Goal: Information Seeking & Learning: Find specific page/section

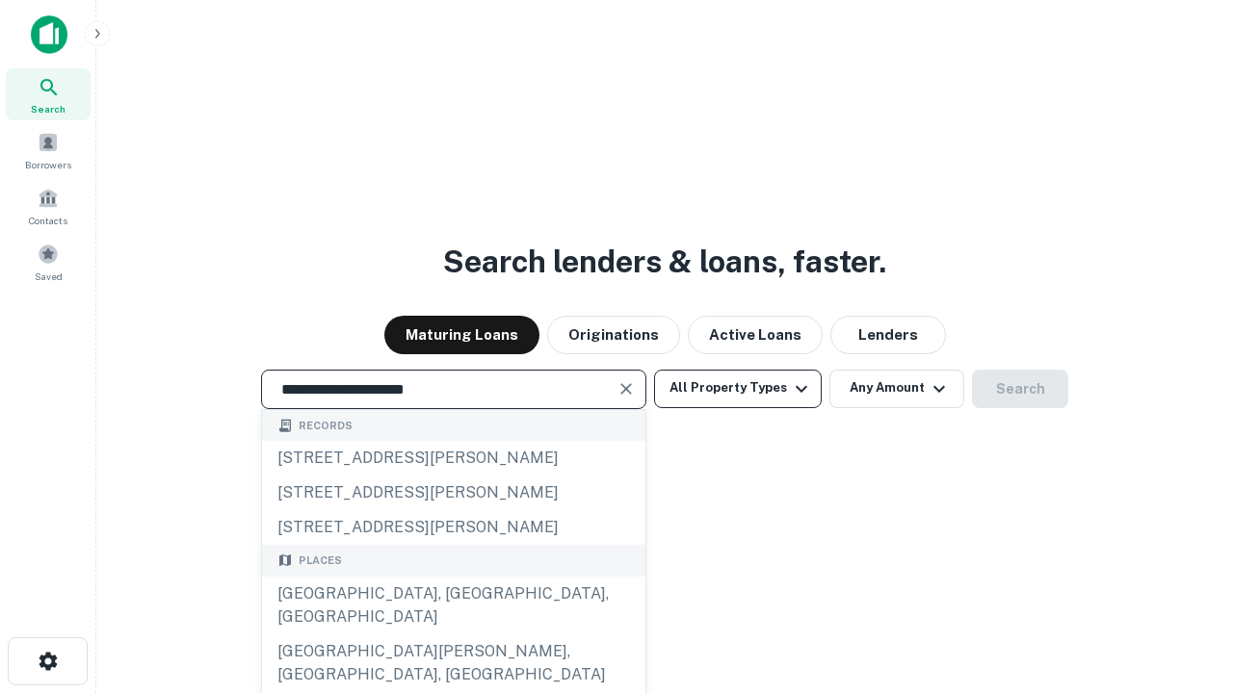
click at [453, 635] on div "[GEOGRAPHIC_DATA], [GEOGRAPHIC_DATA], [GEOGRAPHIC_DATA]" at bounding box center [453, 606] width 383 height 58
click at [738, 388] on button "All Property Types" at bounding box center [738, 389] width 168 height 39
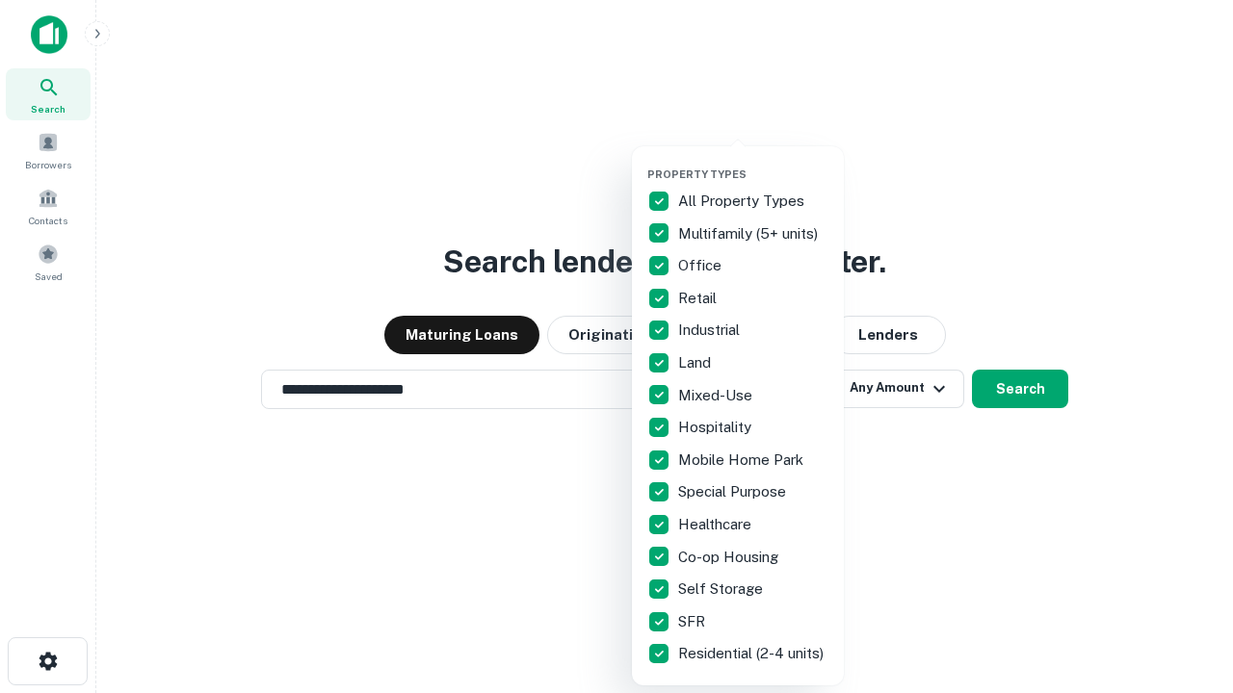
type input "**********"
click at [753, 162] on button "button" at bounding box center [753, 162] width 212 height 1
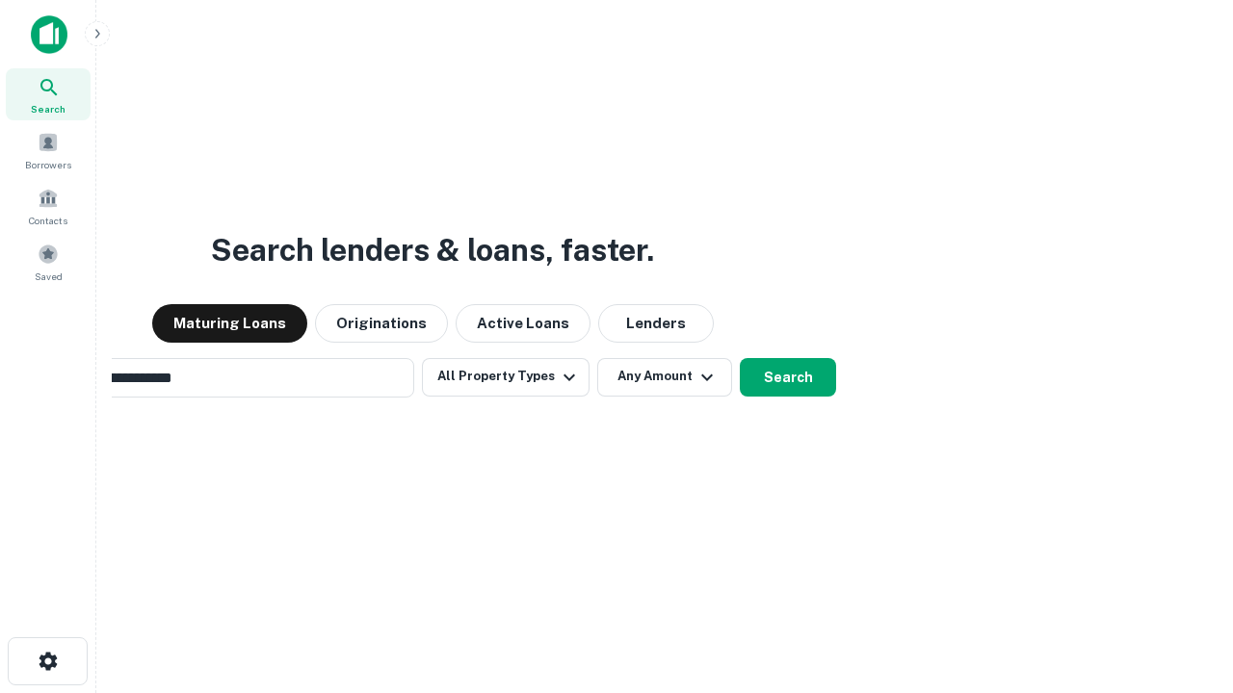
scroll to position [30, 0]
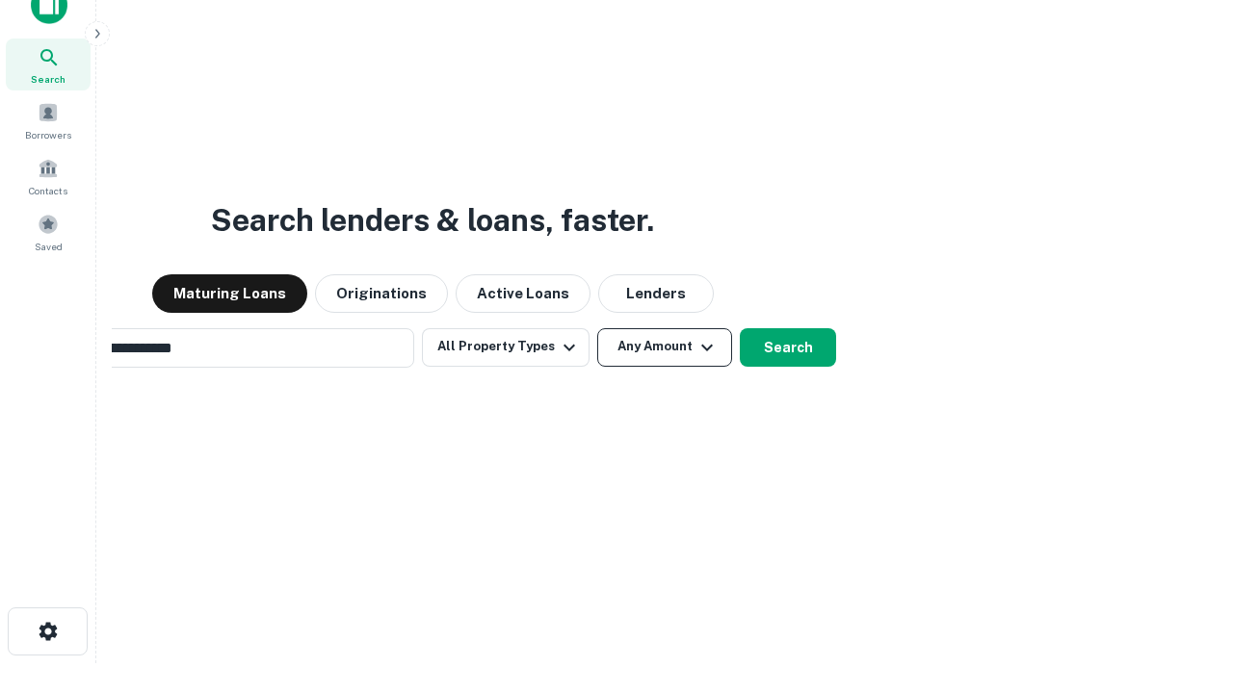
click at [597, 328] on button "Any Amount" at bounding box center [664, 347] width 135 height 39
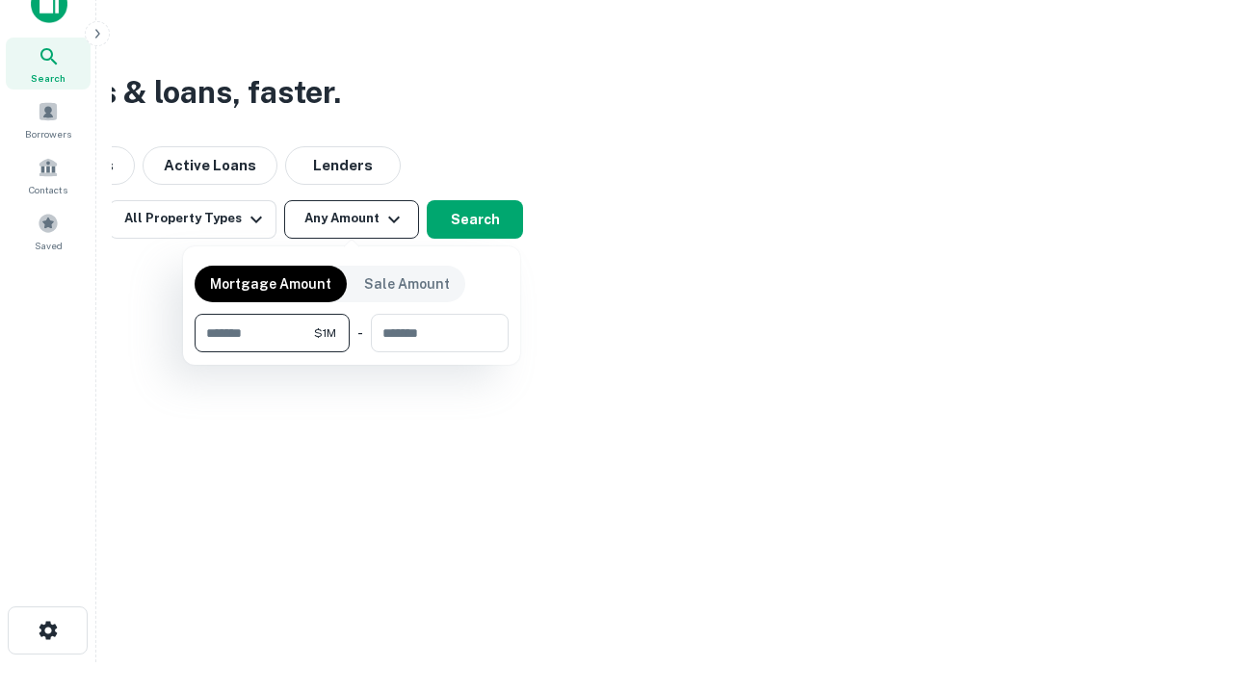
type input "*******"
click at [352, 353] on button "button" at bounding box center [352, 353] width 314 height 1
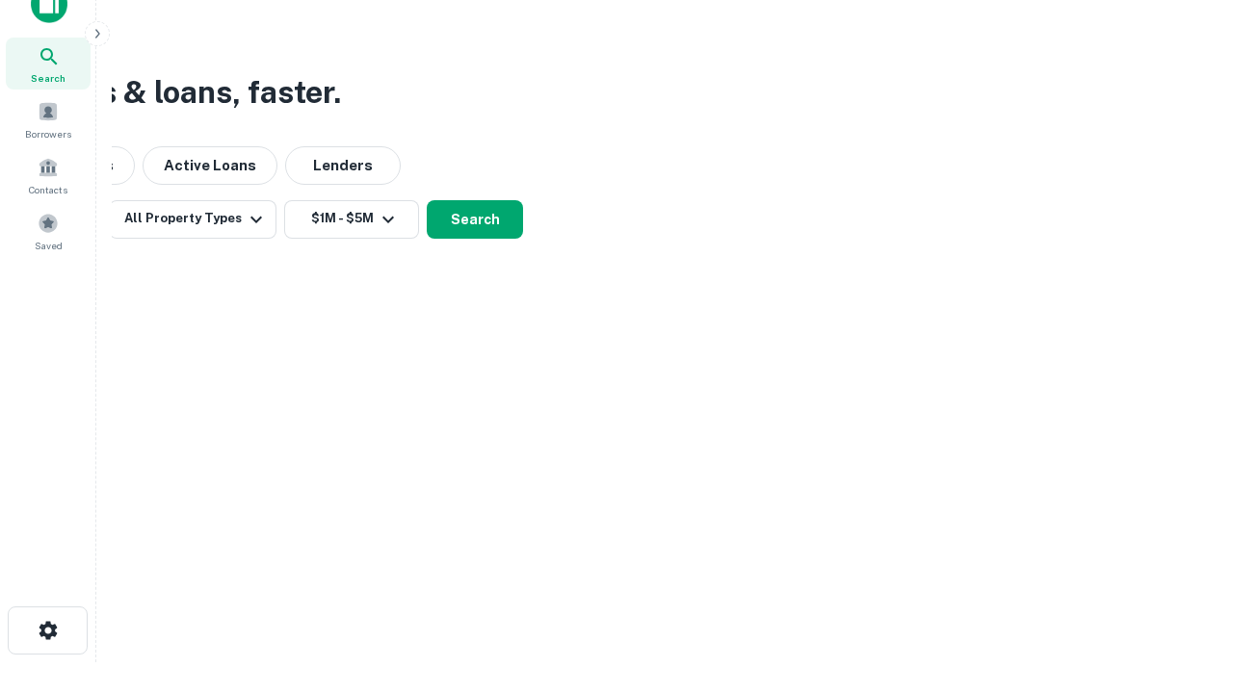
scroll to position [30, 0]
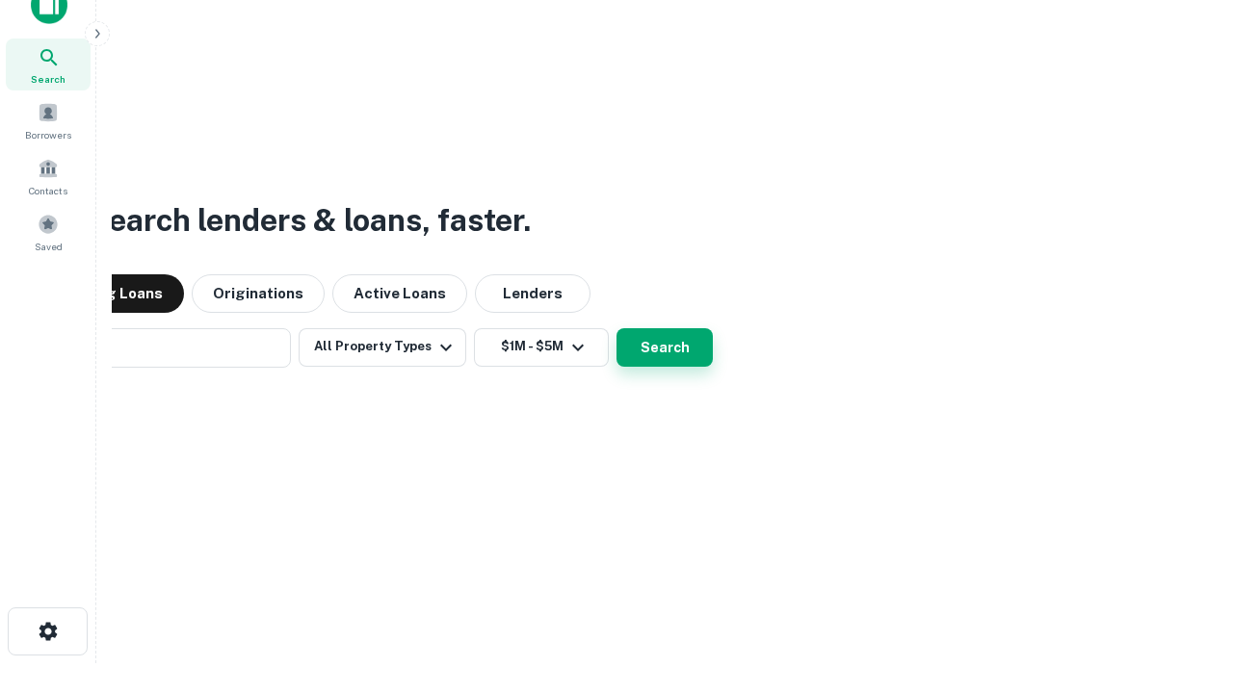
click at [616, 328] on button "Search" at bounding box center [664, 347] width 96 height 39
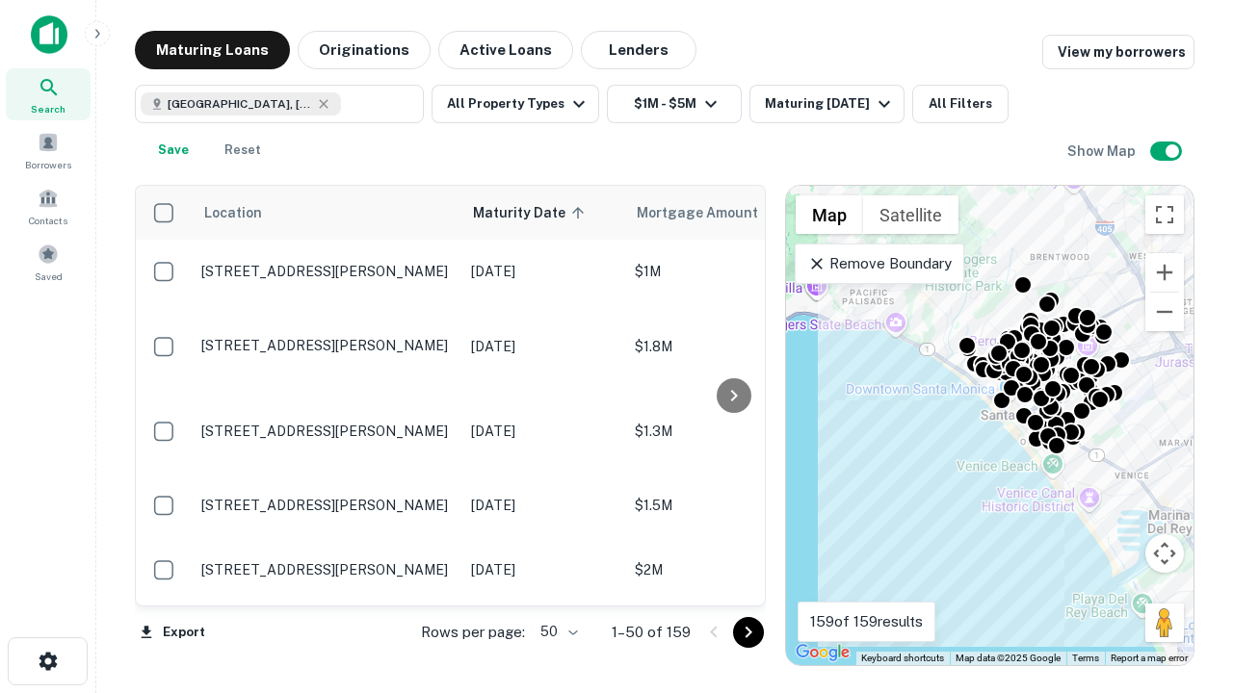
click at [556, 632] on body "Search Borrowers Contacts Saved Maturing Loans Originations Active Loans Lender…" at bounding box center [616, 346] width 1233 height 693
click at [557, 584] on li "25" at bounding box center [557, 583] width 56 height 35
